Goal: Find specific page/section: Find specific page/section

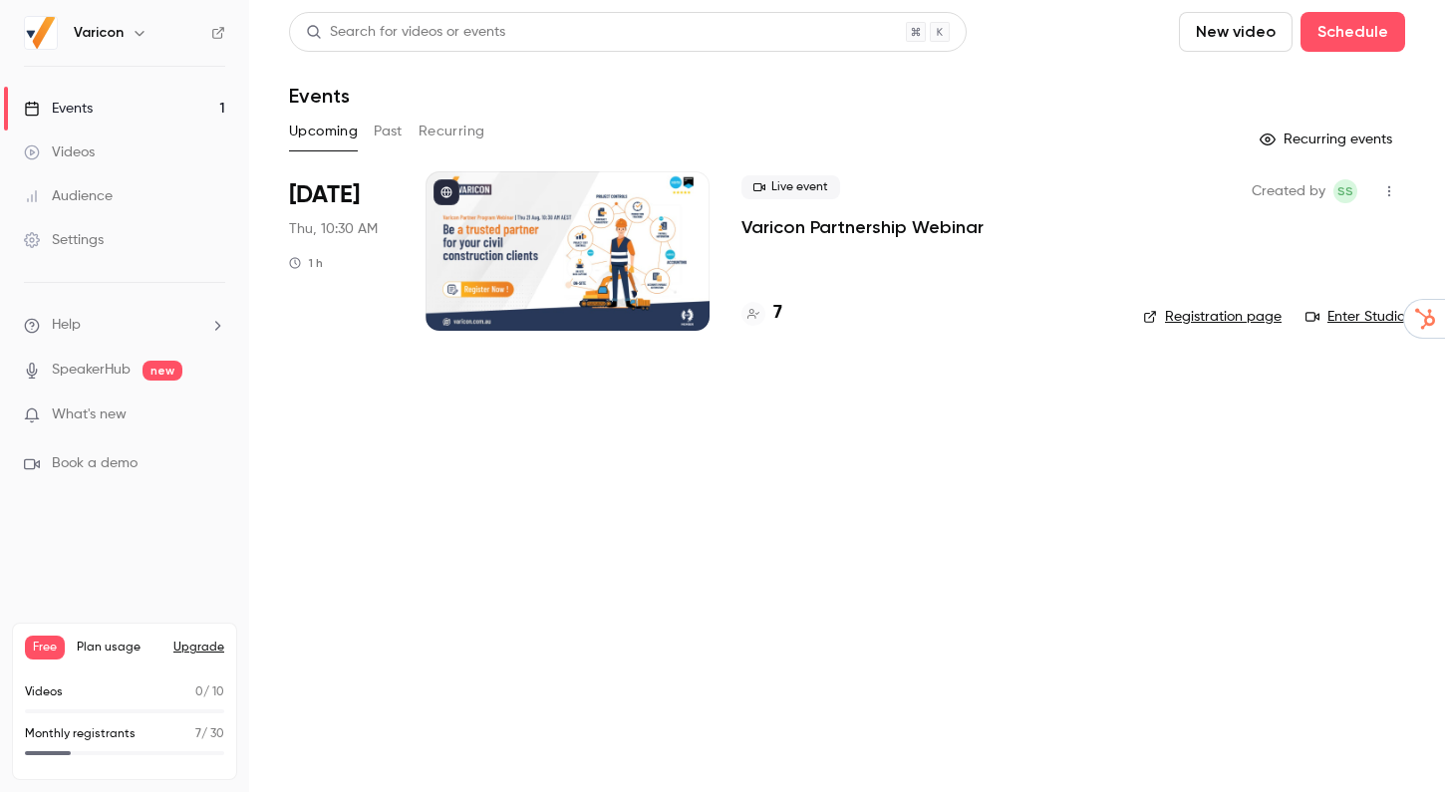
click at [779, 307] on h4 "7" at bounding box center [777, 313] width 9 height 27
